Goal: Task Accomplishment & Management: Use online tool/utility

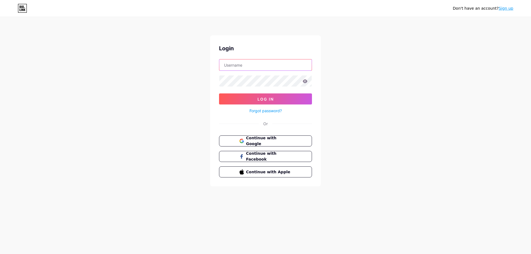
type input "[EMAIL_ADDRESS][DOMAIN_NAME]"
click at [306, 81] on icon at bounding box center [305, 81] width 5 height 4
click at [304, 83] on icon at bounding box center [305, 81] width 5 height 4
click at [184, 82] on div "Don't have an account? Sign up Login [EMAIL_ADDRESS][DOMAIN_NAME] Log In Forgot…" at bounding box center [265, 102] width 531 height 204
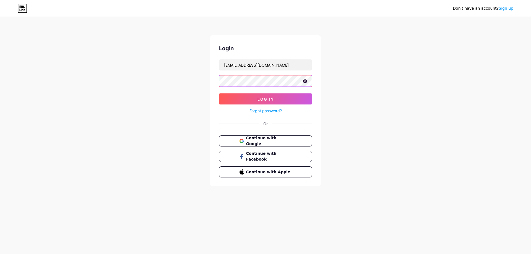
click at [219, 94] on button "Log In" at bounding box center [265, 99] width 93 height 11
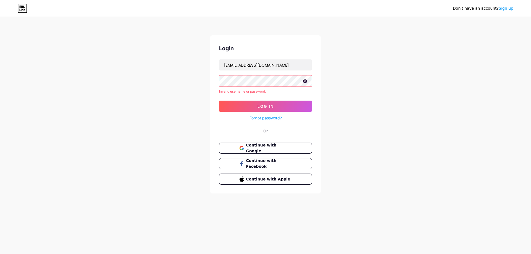
click at [209, 81] on div "Don't have an account? Sign up Login [EMAIL_ADDRESS][DOMAIN_NAME] Invalid usern…" at bounding box center [265, 105] width 531 height 211
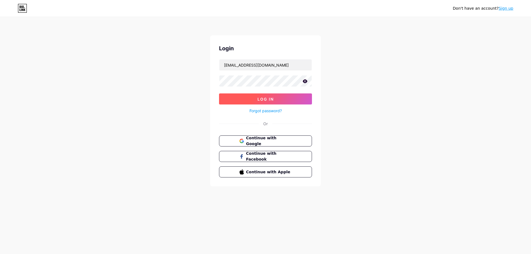
click at [230, 99] on button "Log In" at bounding box center [265, 99] width 93 height 11
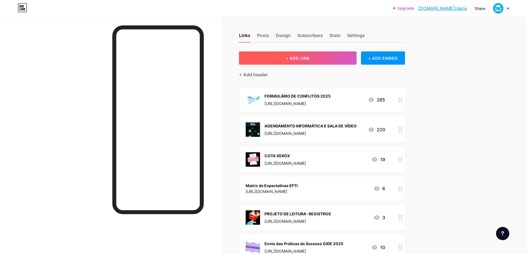
click at [308, 52] on button "+ ADD LINK" at bounding box center [298, 57] width 118 height 13
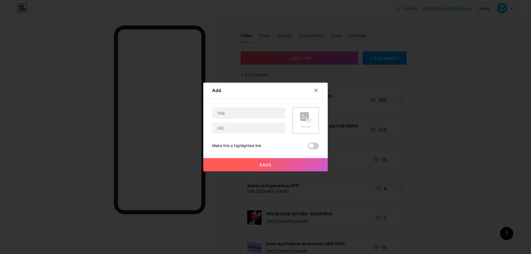
click at [246, 120] on div at bounding box center [249, 120] width 74 height 27
click at [244, 111] on input "text" at bounding box center [248, 113] width 73 height 11
type input "PLANO DE AÇÃO SAEB 2025"
click at [252, 132] on input "text" at bounding box center [248, 128] width 73 height 11
paste input "[URL][DOMAIN_NAME]"
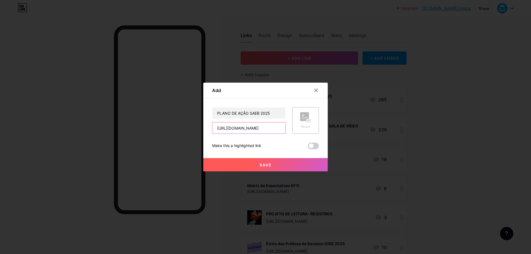
scroll to position [0, 141]
type input "[URL][DOMAIN_NAME]"
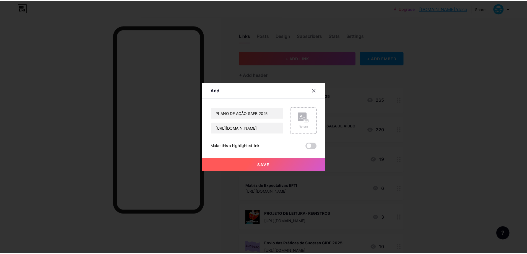
scroll to position [0, 0]
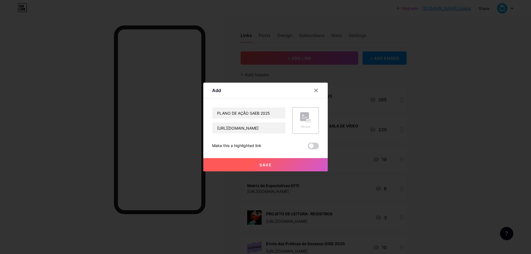
click at [267, 164] on span "Save" at bounding box center [266, 165] width 12 height 5
